Goal: Task Accomplishment & Management: Manage account settings

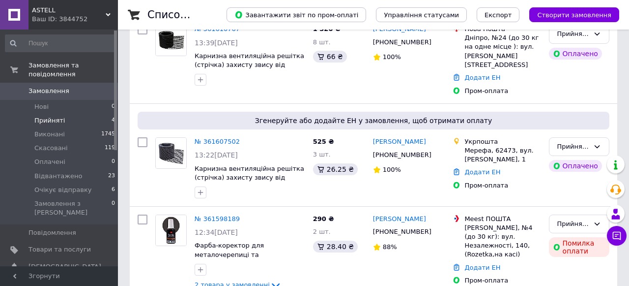
scroll to position [293, 0]
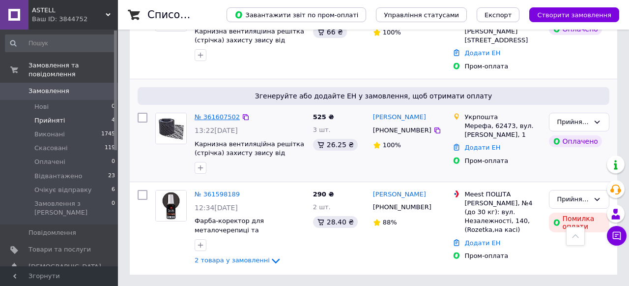
click at [220, 115] on link "№ 361607502" at bounding box center [217, 116] width 45 height 7
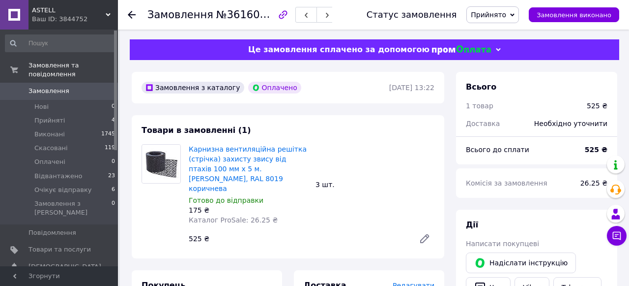
click at [129, 18] on icon at bounding box center [132, 15] width 8 height 8
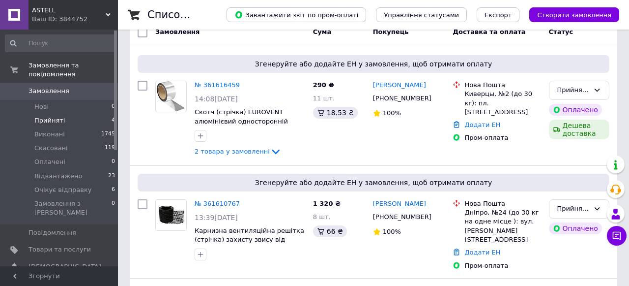
scroll to position [293, 0]
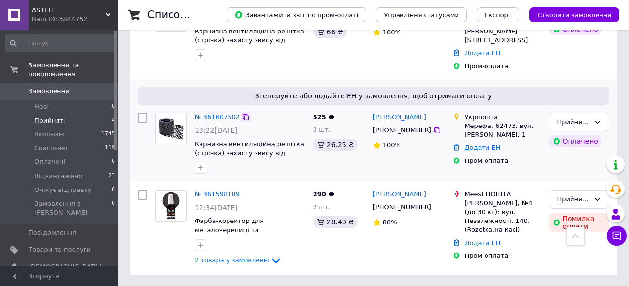
click at [245, 117] on icon at bounding box center [246, 117] width 8 height 8
click at [434, 128] on icon at bounding box center [438, 130] width 8 height 8
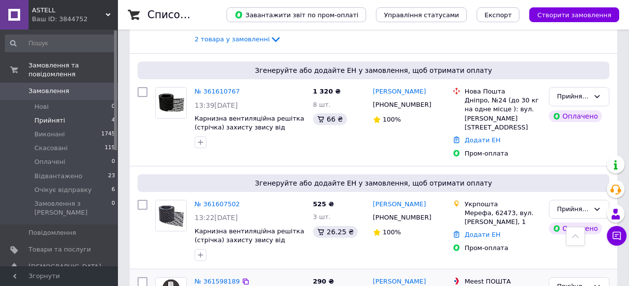
scroll to position [193, 0]
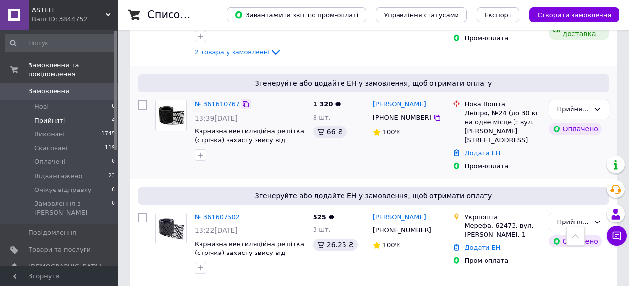
click at [244, 104] on icon at bounding box center [246, 104] width 8 height 8
click at [435, 117] on icon at bounding box center [438, 118] width 6 height 6
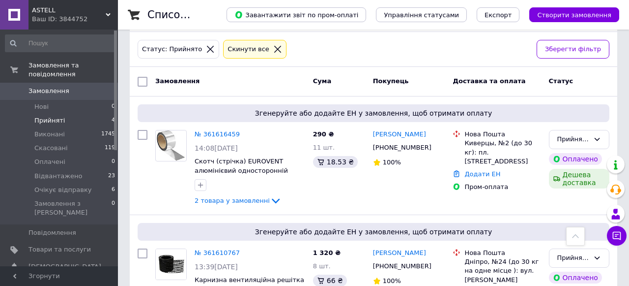
scroll to position [0, 0]
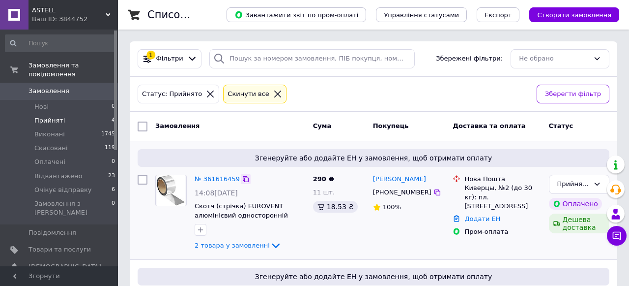
click at [244, 179] on icon at bounding box center [246, 179] width 8 height 8
click at [434, 192] on icon at bounding box center [438, 192] width 8 height 8
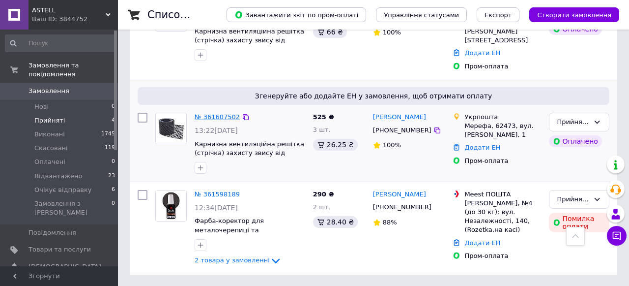
click at [229, 116] on link "№ 361607502" at bounding box center [217, 116] width 45 height 7
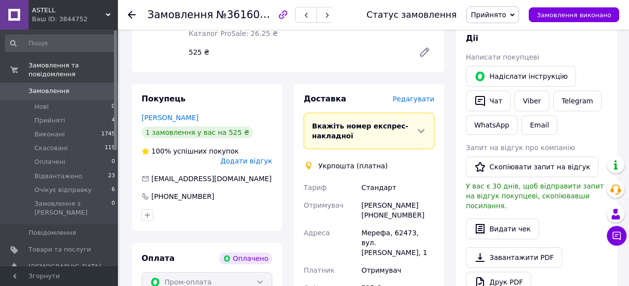
scroll to position [187, 0]
click at [417, 94] on span "Редагувати" at bounding box center [414, 98] width 42 height 8
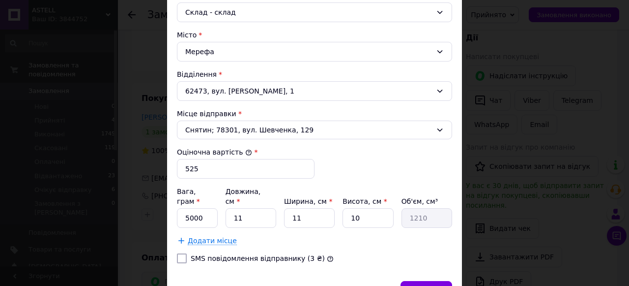
scroll to position [329, 0]
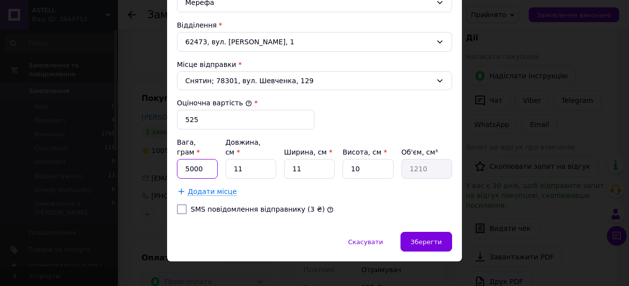
click at [192, 159] on input "5000" at bounding box center [197, 169] width 41 height 20
type input "1200"
type input "3"
type input "330"
type input "32"
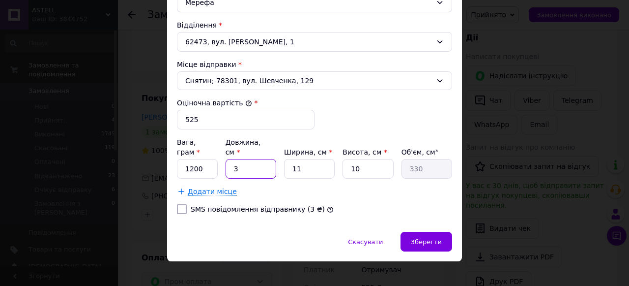
type input "3520"
type input "32"
type input "1"
type input "320"
type input "13"
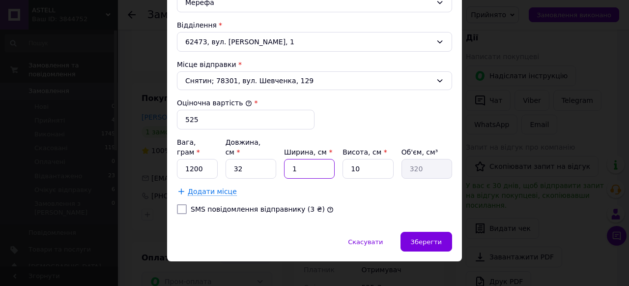
type input "4160"
type input "13"
type input "1"
type input "416"
type input "11"
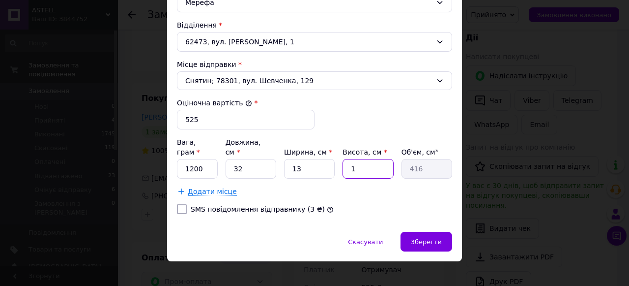
type input "4576"
type input "11"
click at [431, 238] on span "Зберегти" at bounding box center [426, 241] width 31 height 7
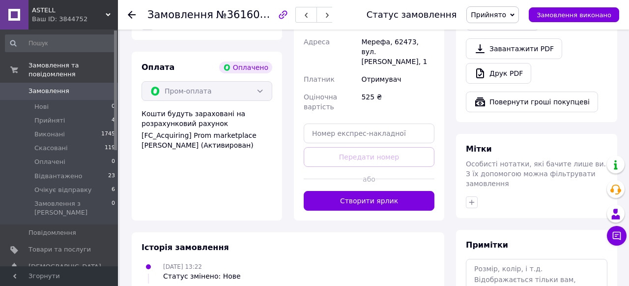
scroll to position [378, 0]
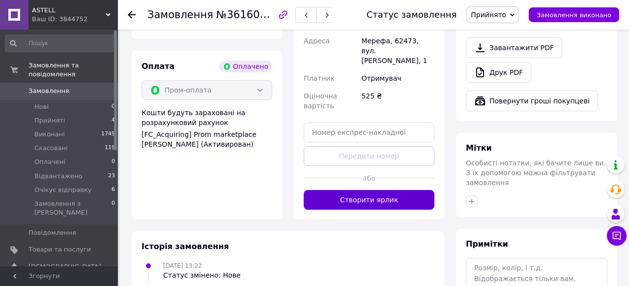
click at [375, 190] on button "Створити ярлик" at bounding box center [369, 200] width 131 height 20
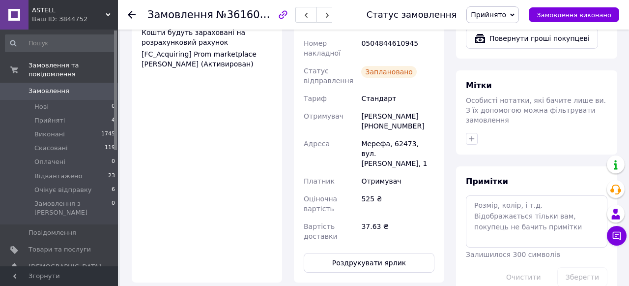
scroll to position [462, 0]
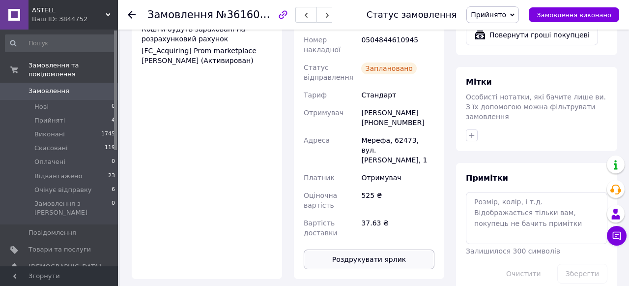
click at [385, 249] on button "Роздрукувати ярлик" at bounding box center [369, 259] width 131 height 20
click at [506, 16] on span "Прийнято" at bounding box center [488, 15] width 35 height 8
click at [517, 95] on li "Очікує відправку" at bounding box center [500, 93] width 67 height 15
click at [131, 11] on use at bounding box center [132, 15] width 8 height 8
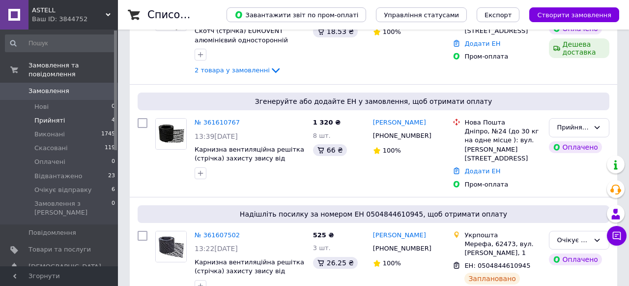
scroll to position [299, 0]
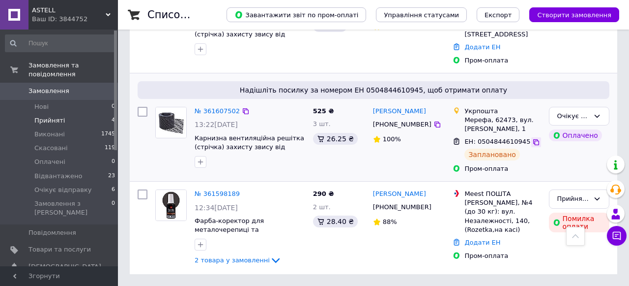
click at [534, 142] on icon at bounding box center [536, 142] width 8 height 8
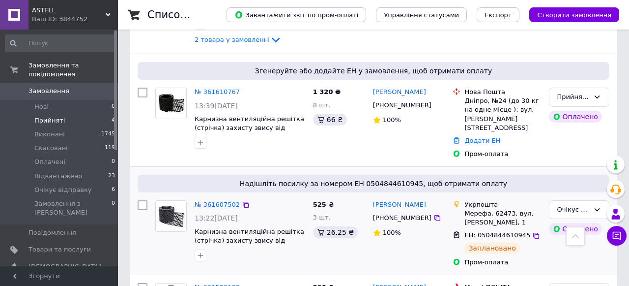
scroll to position [198, 0]
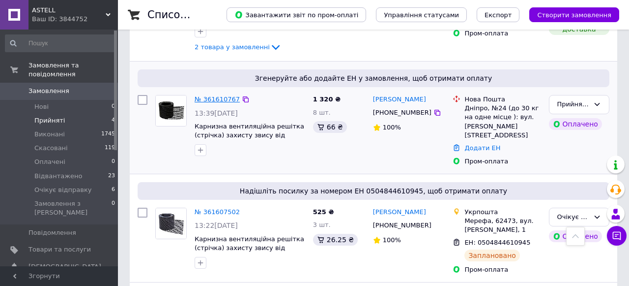
click at [222, 98] on link "№ 361610767" at bounding box center [217, 98] width 45 height 7
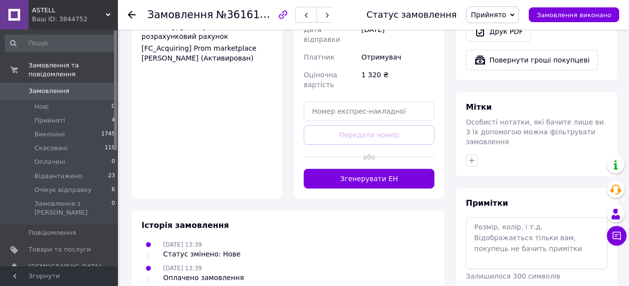
scroll to position [472, 0]
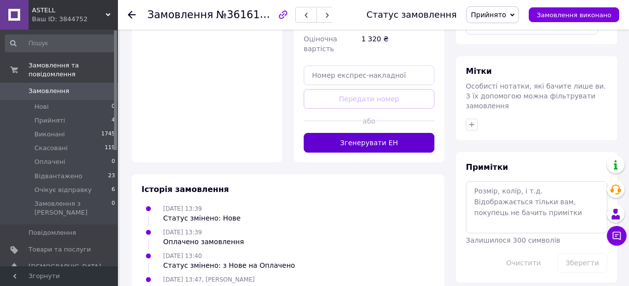
click at [375, 133] on button "Згенерувати ЕН" at bounding box center [369, 143] width 131 height 20
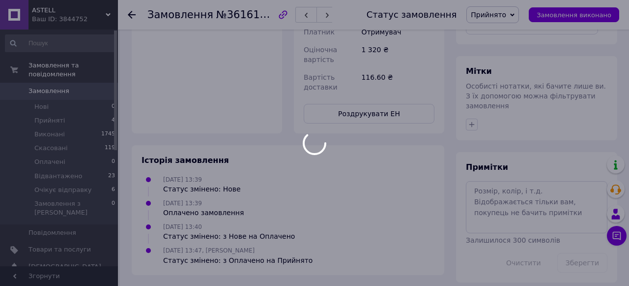
scroll to position [471, 0]
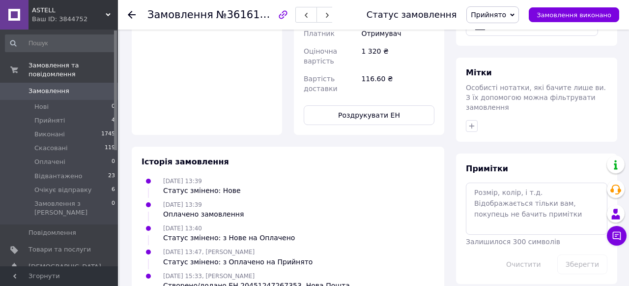
click at [506, 14] on span "Прийнято" at bounding box center [488, 15] width 35 height 8
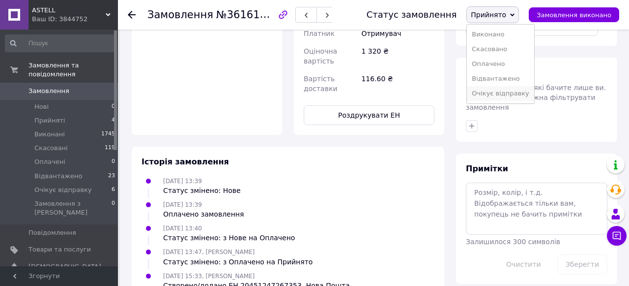
click at [505, 93] on li "Очікує відправку" at bounding box center [500, 93] width 67 height 15
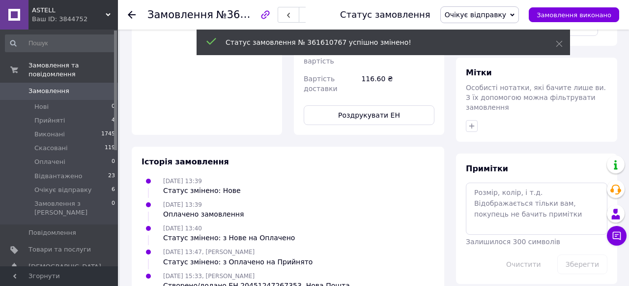
click at [132, 13] on icon at bounding box center [132, 15] width 8 height 8
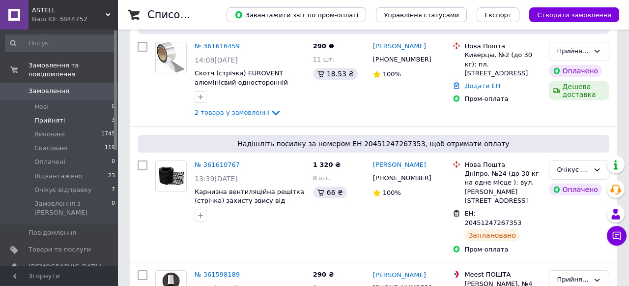
scroll to position [133, 0]
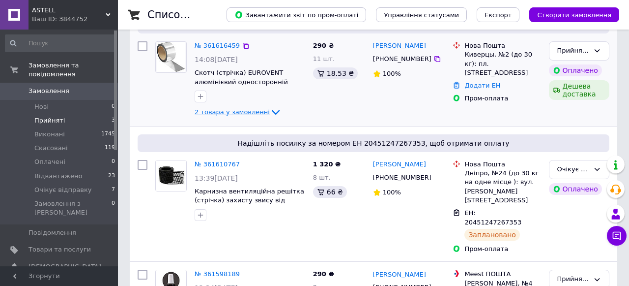
click at [272, 113] on icon at bounding box center [276, 112] width 8 height 5
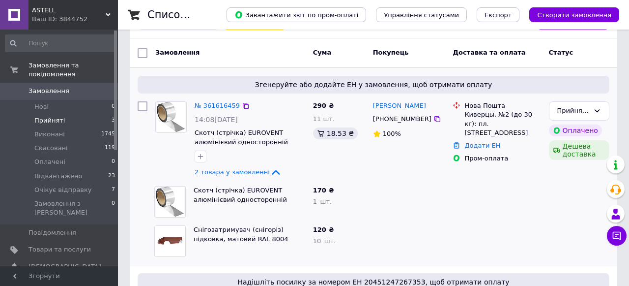
scroll to position [74, 0]
click at [216, 104] on link "№ 361616459" at bounding box center [217, 104] width 45 height 7
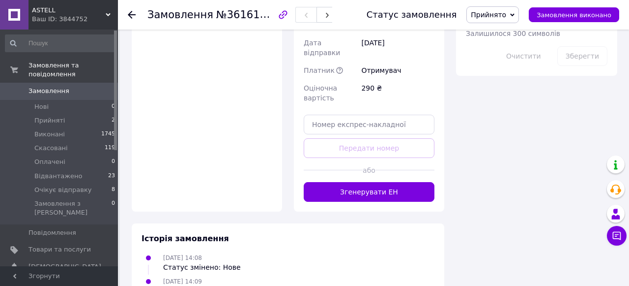
scroll to position [680, 0]
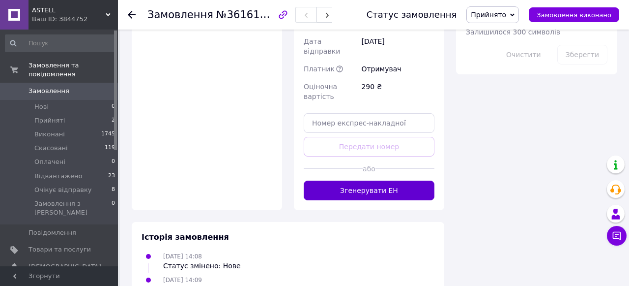
click at [371, 180] on button "Згенерувати ЕН" at bounding box center [369, 190] width 131 height 20
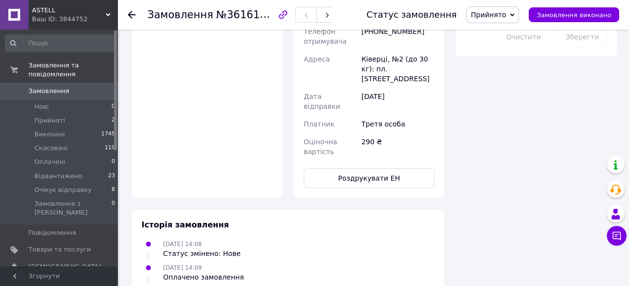
click at [515, 13] on icon at bounding box center [512, 15] width 4 height 4
click at [512, 91] on li "Очікує відправку" at bounding box center [500, 93] width 67 height 15
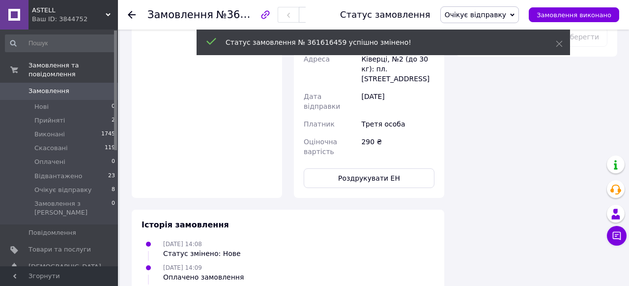
click at [131, 13] on icon at bounding box center [132, 15] width 8 height 8
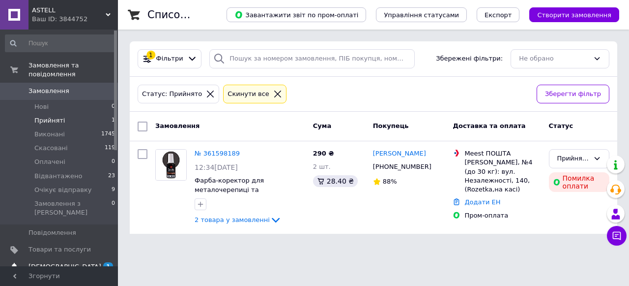
click at [60, 262] on span "[DEMOGRAPHIC_DATA]" at bounding box center [65, 266] width 73 height 9
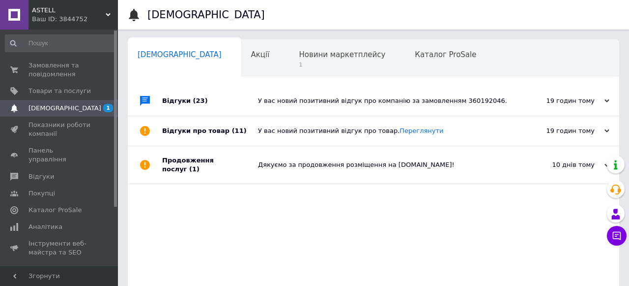
scroll to position [0, 5]
click at [294, 57] on span "Новини маркетплейсу" at bounding box center [337, 54] width 87 height 9
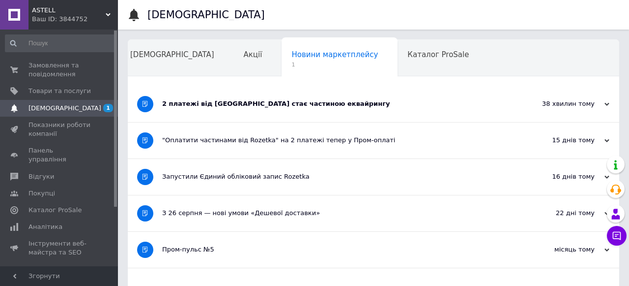
click at [307, 106] on div "2 платежі від [GEOGRAPHIC_DATA] стає частиною еквайрингу" at bounding box center [336, 103] width 349 height 9
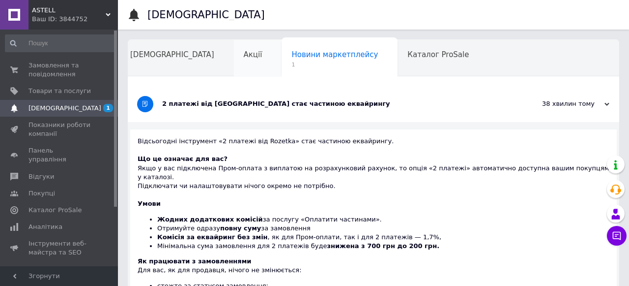
click at [244, 54] on span "Акції" at bounding box center [253, 54] width 19 height 9
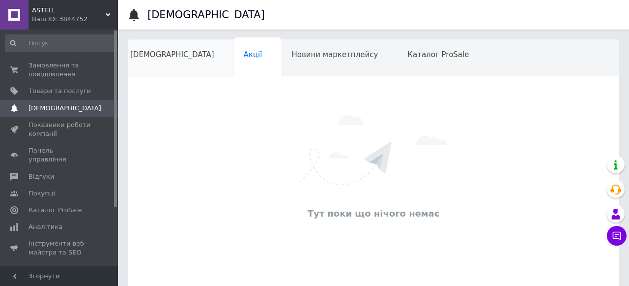
click at [147, 58] on span "[DEMOGRAPHIC_DATA]" at bounding box center [172, 54] width 84 height 9
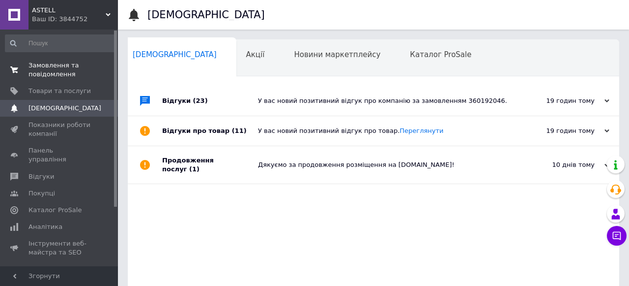
click at [57, 75] on span "Замовлення та повідомлення" at bounding box center [60, 70] width 62 height 18
